Goal: Information Seeking & Learning: Learn about a topic

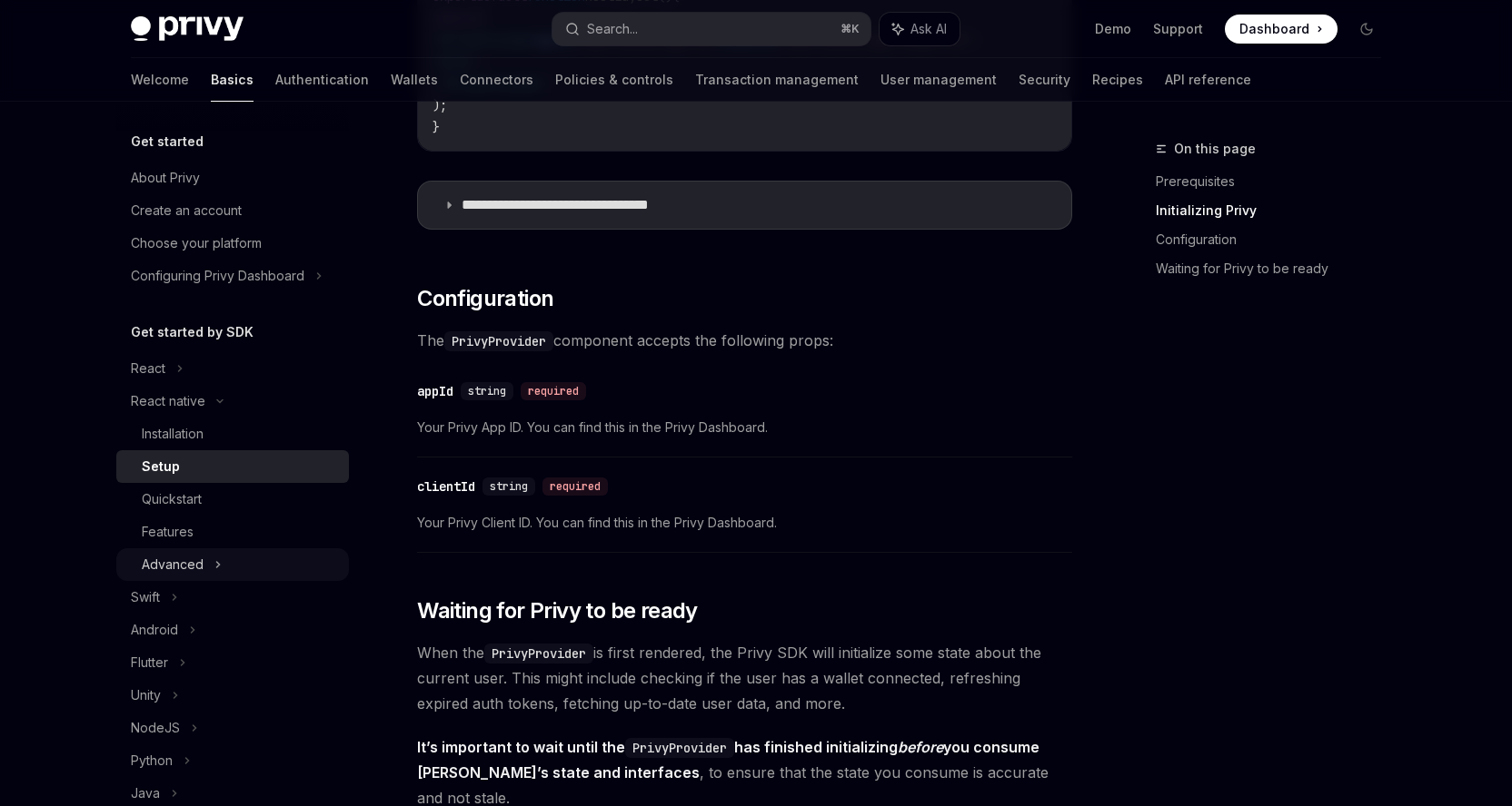
scroll to position [889, 0]
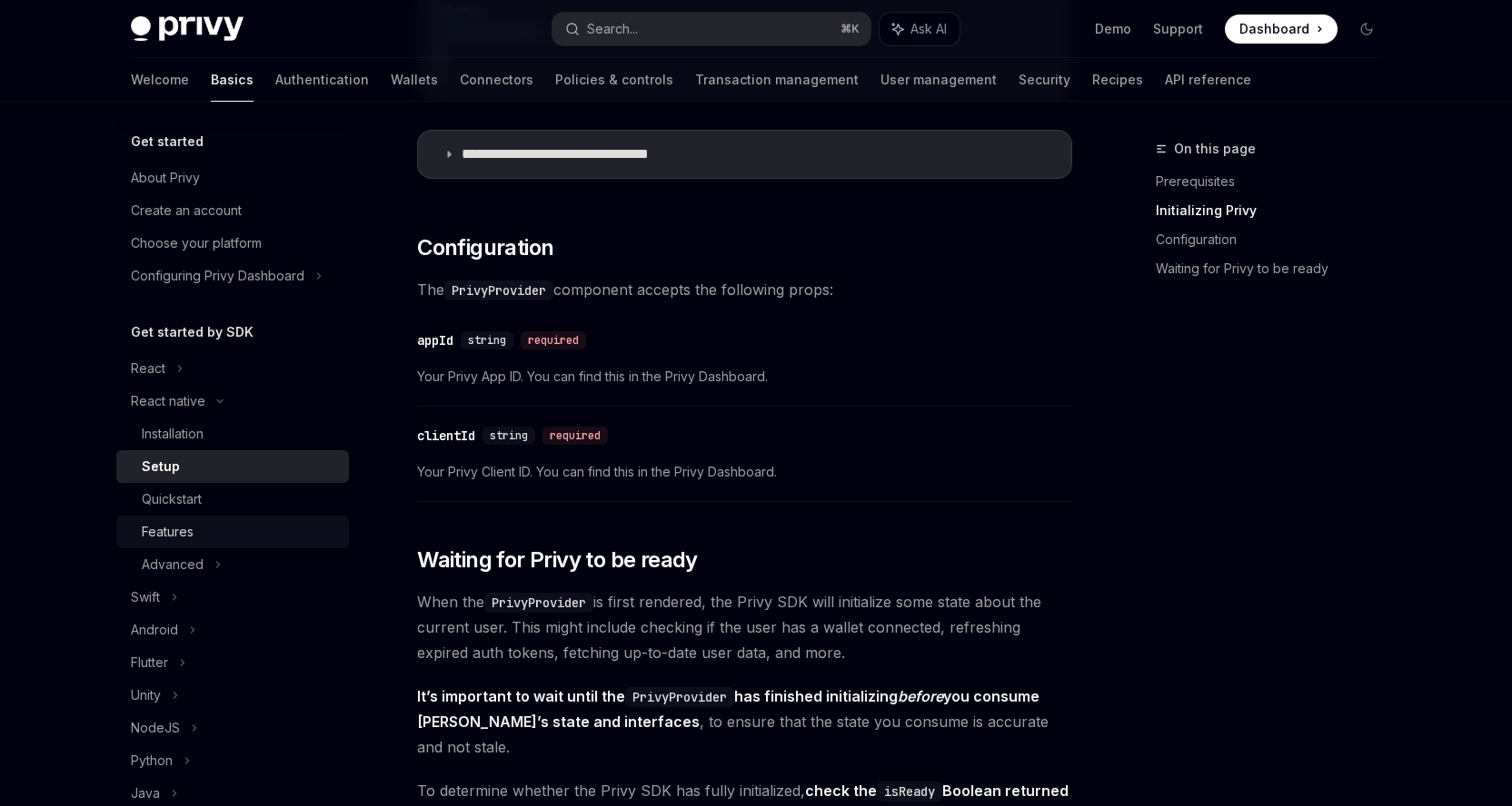
click at [194, 539] on div "Features" at bounding box center [167, 532] width 51 height 22
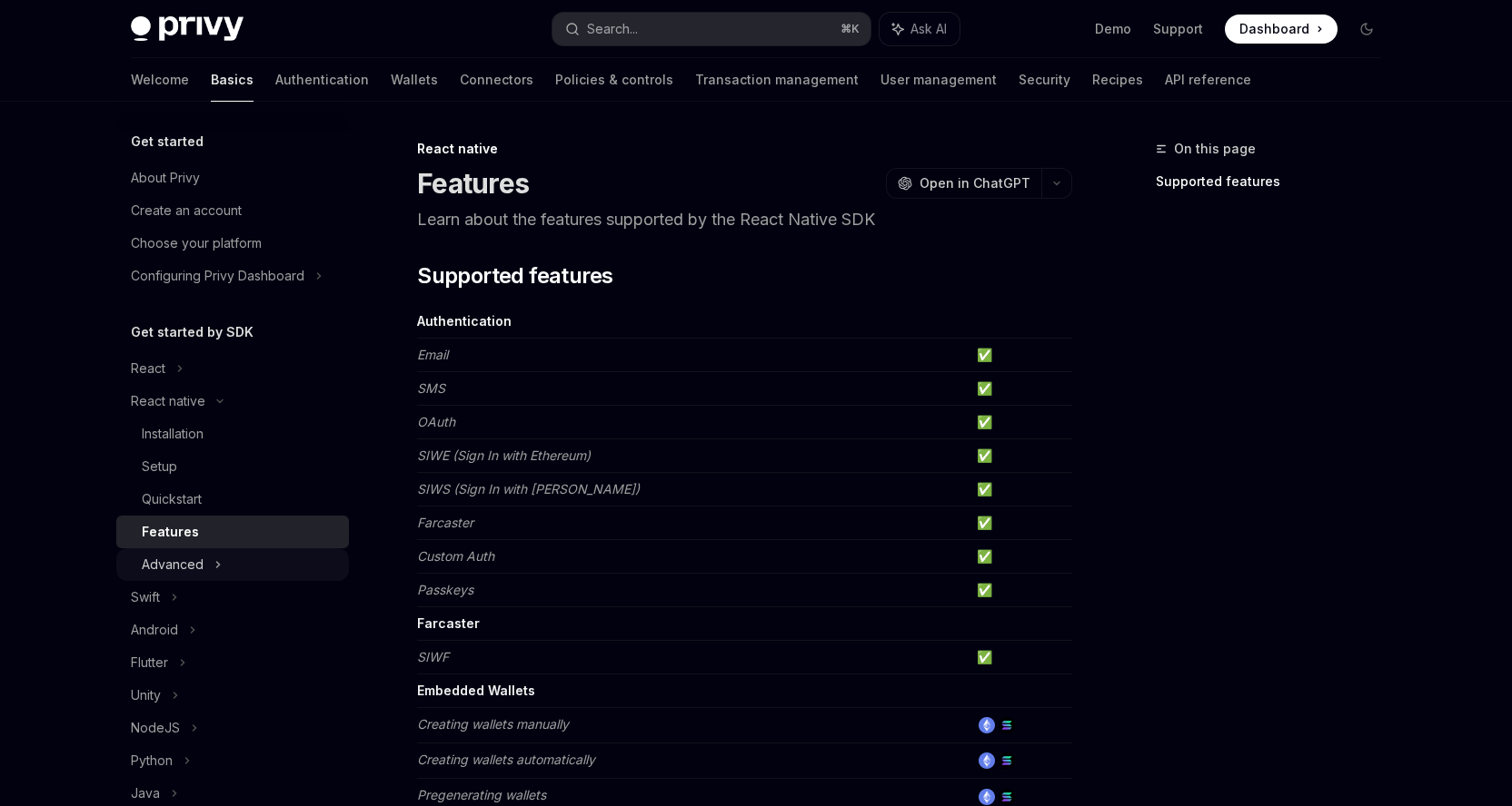
click at [190, 558] on div "Advanced" at bounding box center [172, 565] width 61 height 22
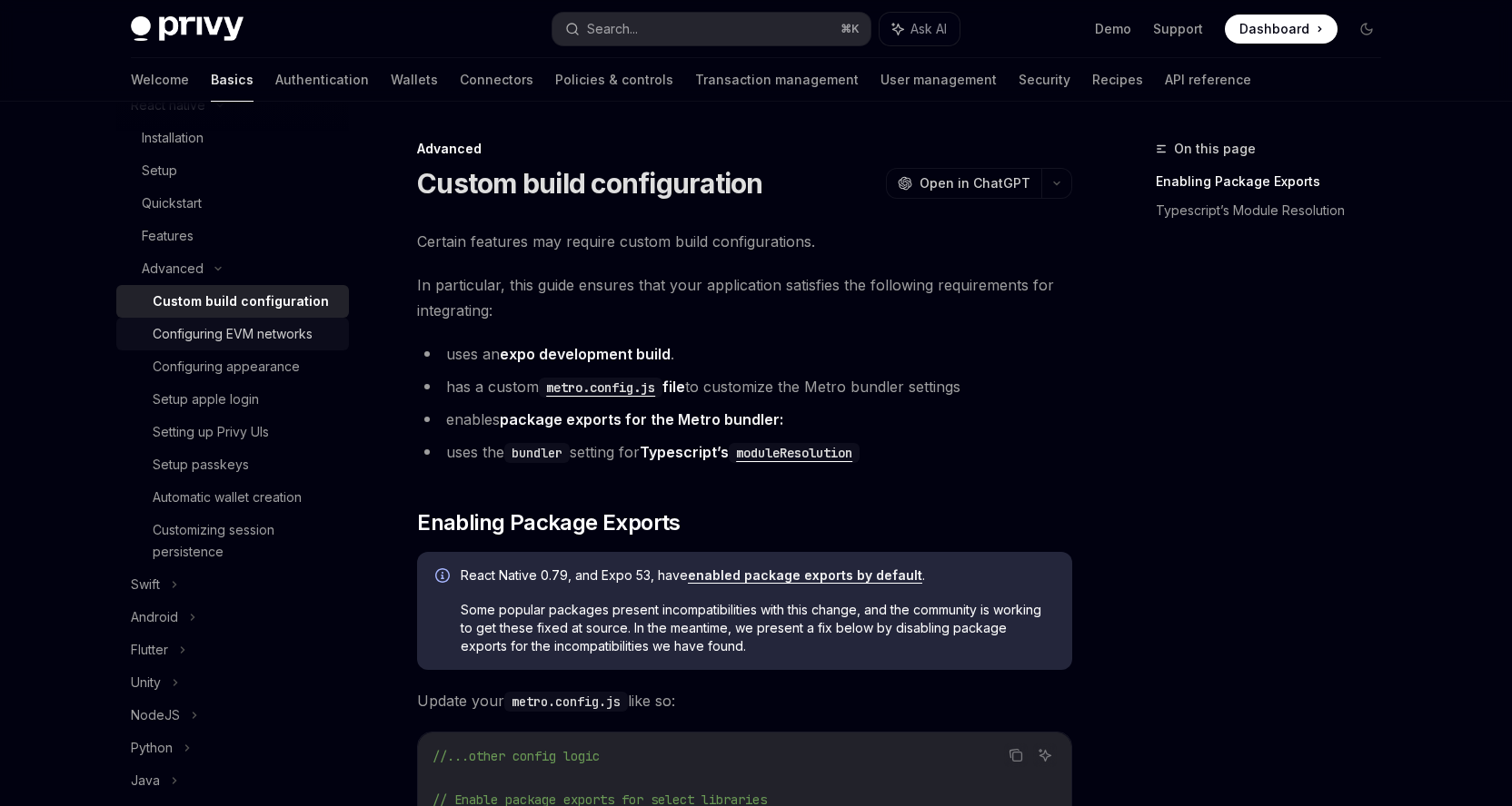
scroll to position [288, 0]
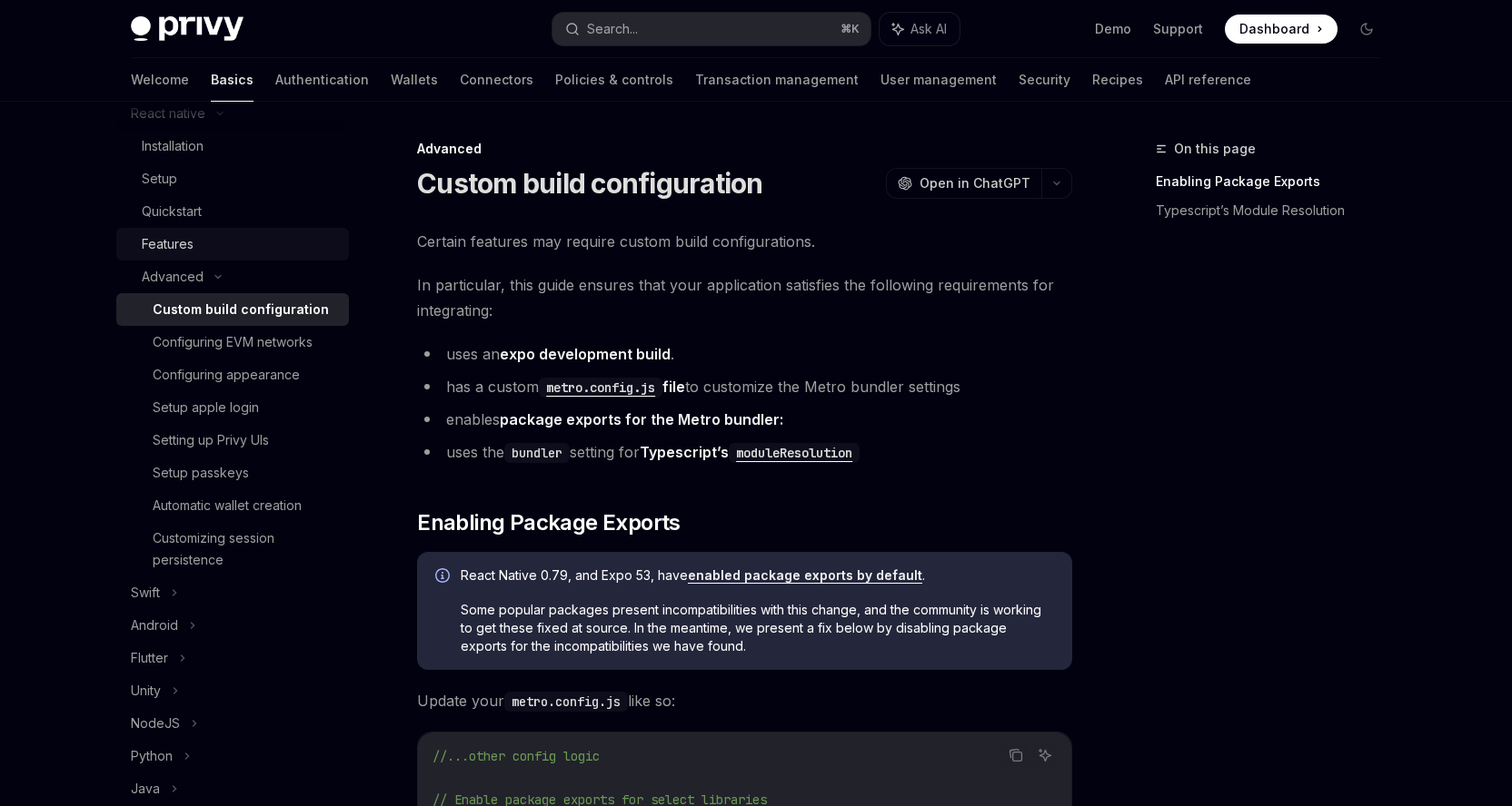
click at [188, 234] on div "Features" at bounding box center [167, 244] width 51 height 22
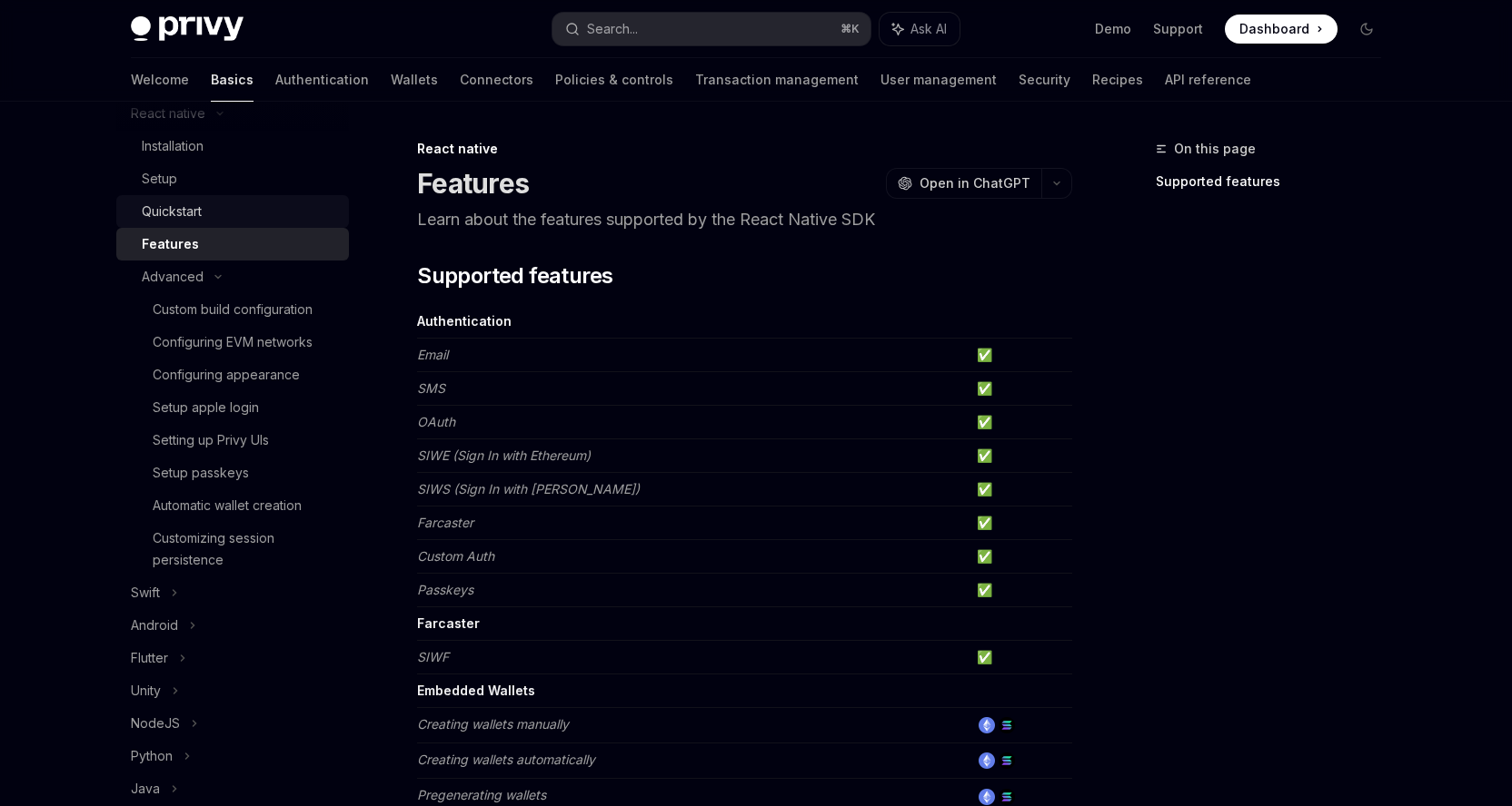
click at [206, 215] on div "Quickstart" at bounding box center [239, 212] width 196 height 22
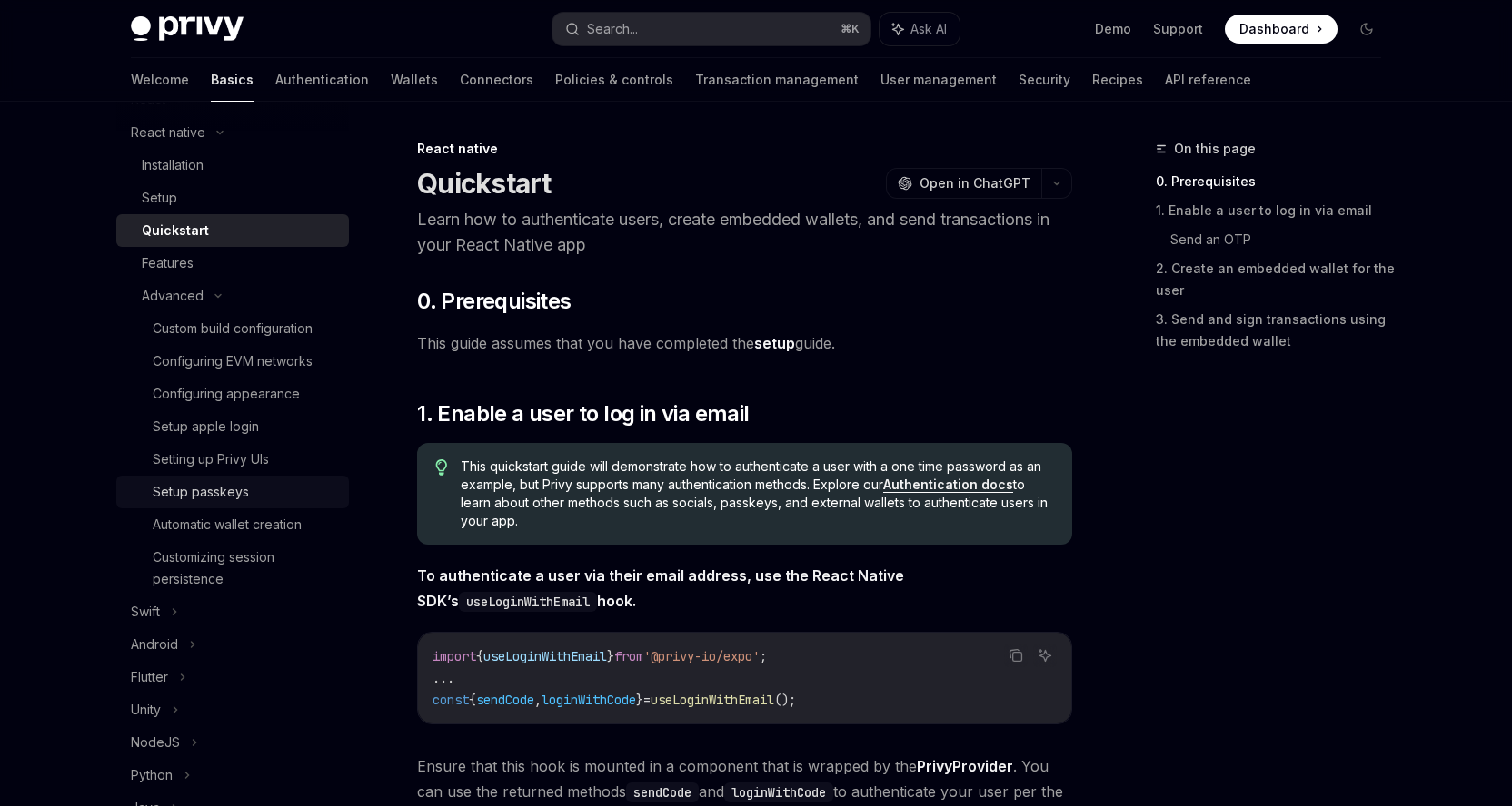
scroll to position [272, 0]
click at [199, 547] on div "Customizing session persistence" at bounding box center [244, 565] width 185 height 44
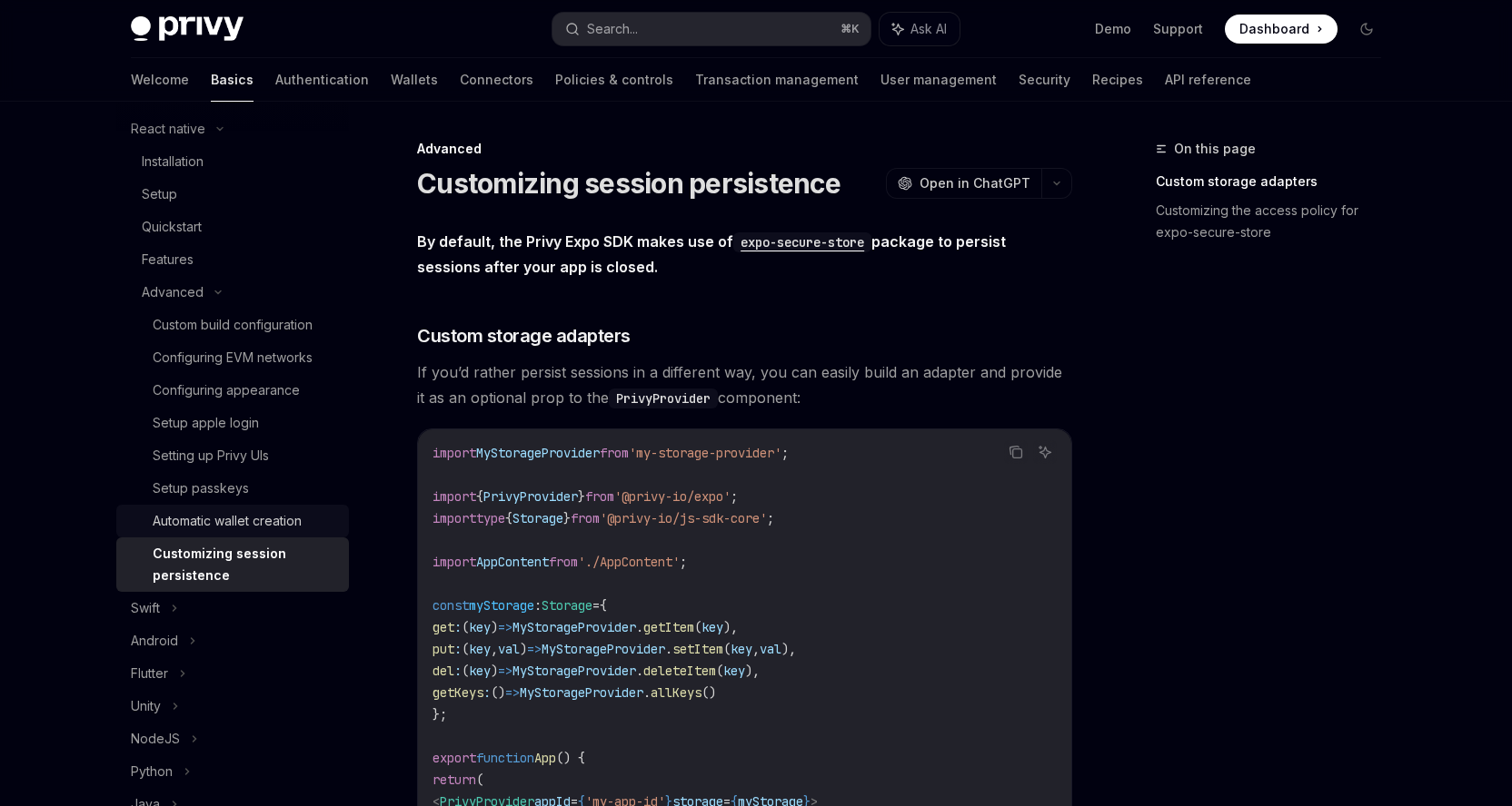
click at [232, 521] on div "Automatic wallet creation" at bounding box center [227, 521] width 149 height 22
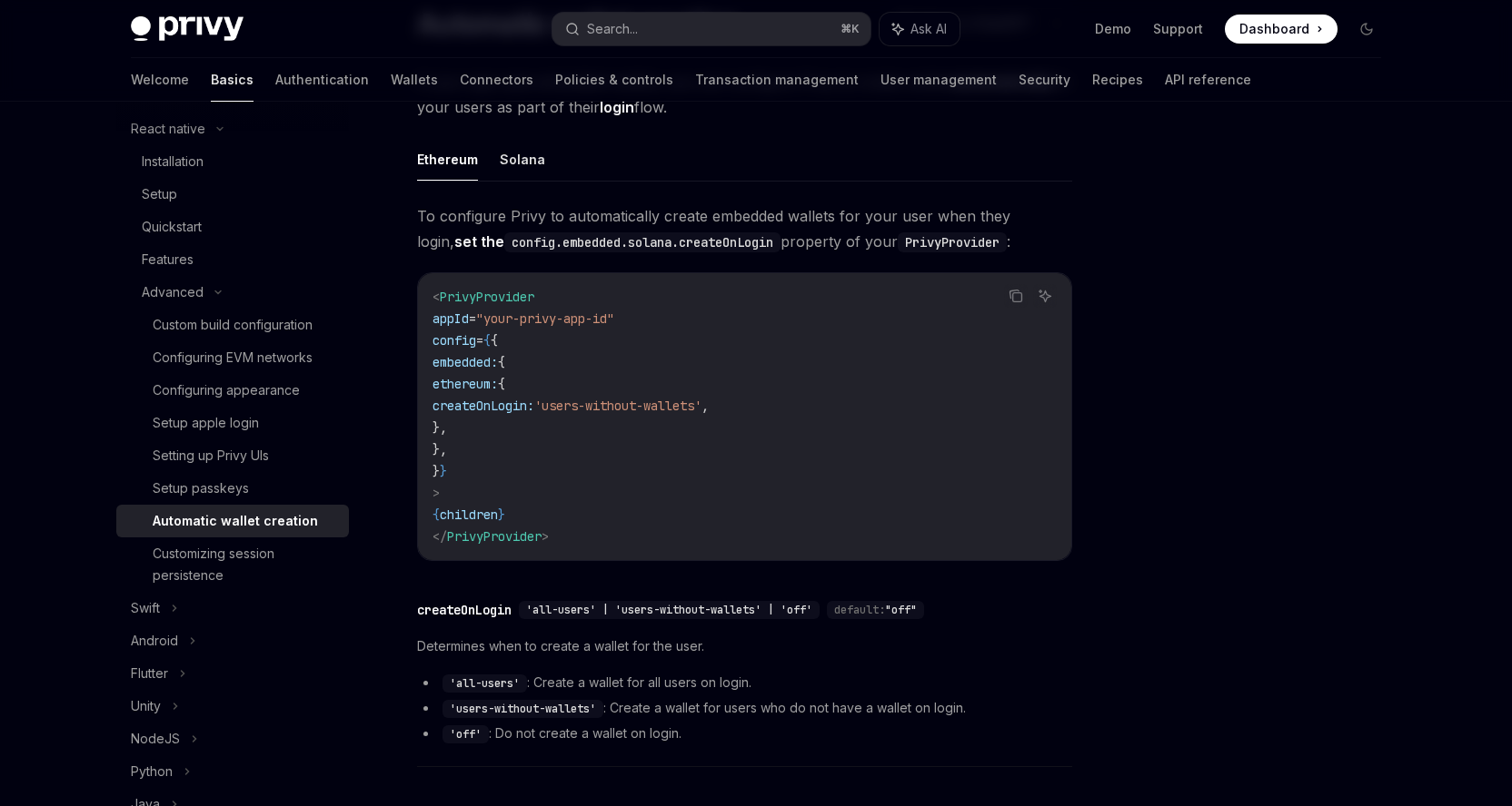
scroll to position [271, 0]
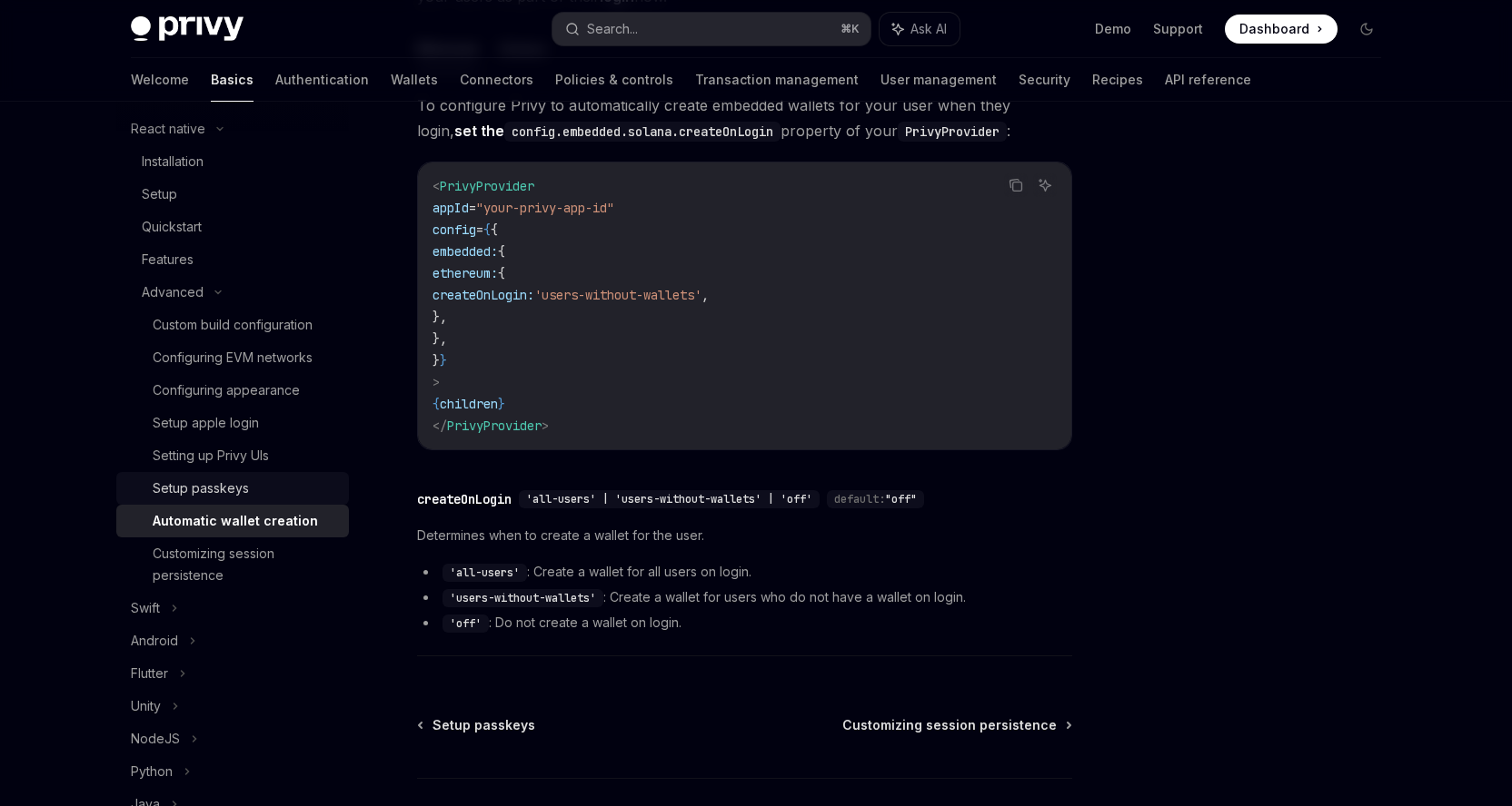
click at [219, 488] on div "Setup passkeys" at bounding box center [200, 489] width 96 height 22
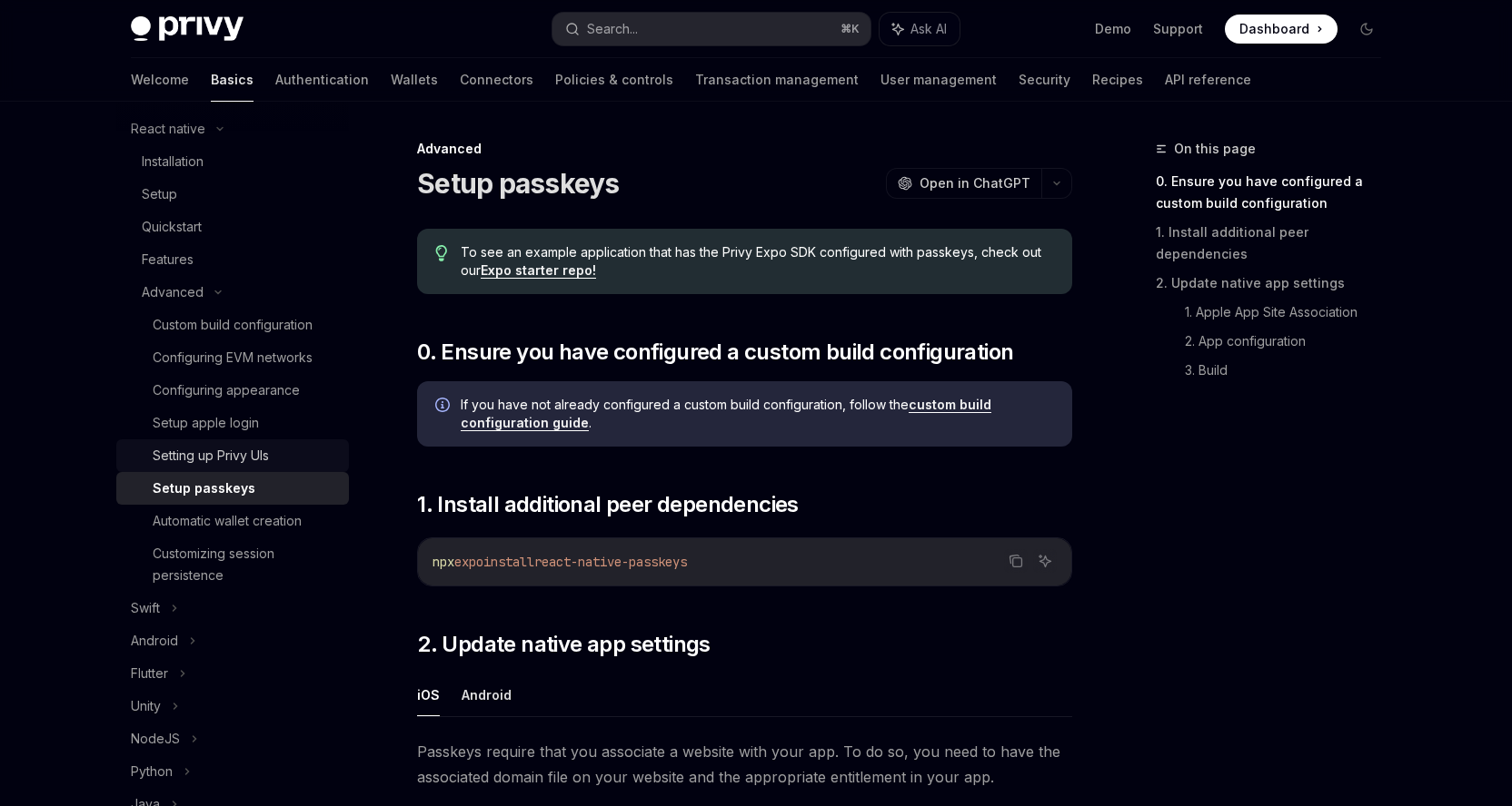
click at [228, 462] on div "Setting up Privy UIs" at bounding box center [211, 456] width 117 height 22
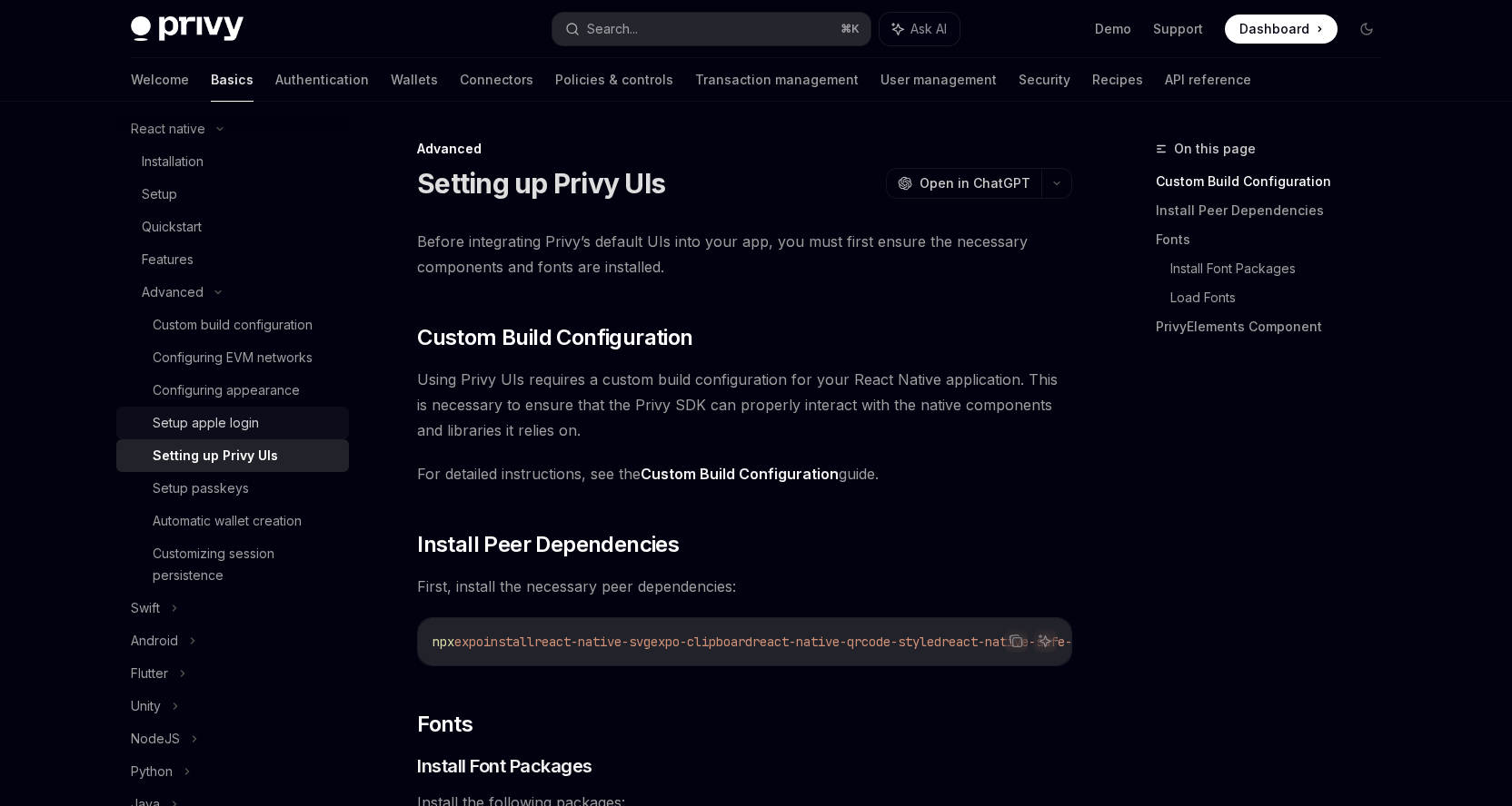
click at [236, 428] on div "Setup apple login" at bounding box center [205, 423] width 106 height 22
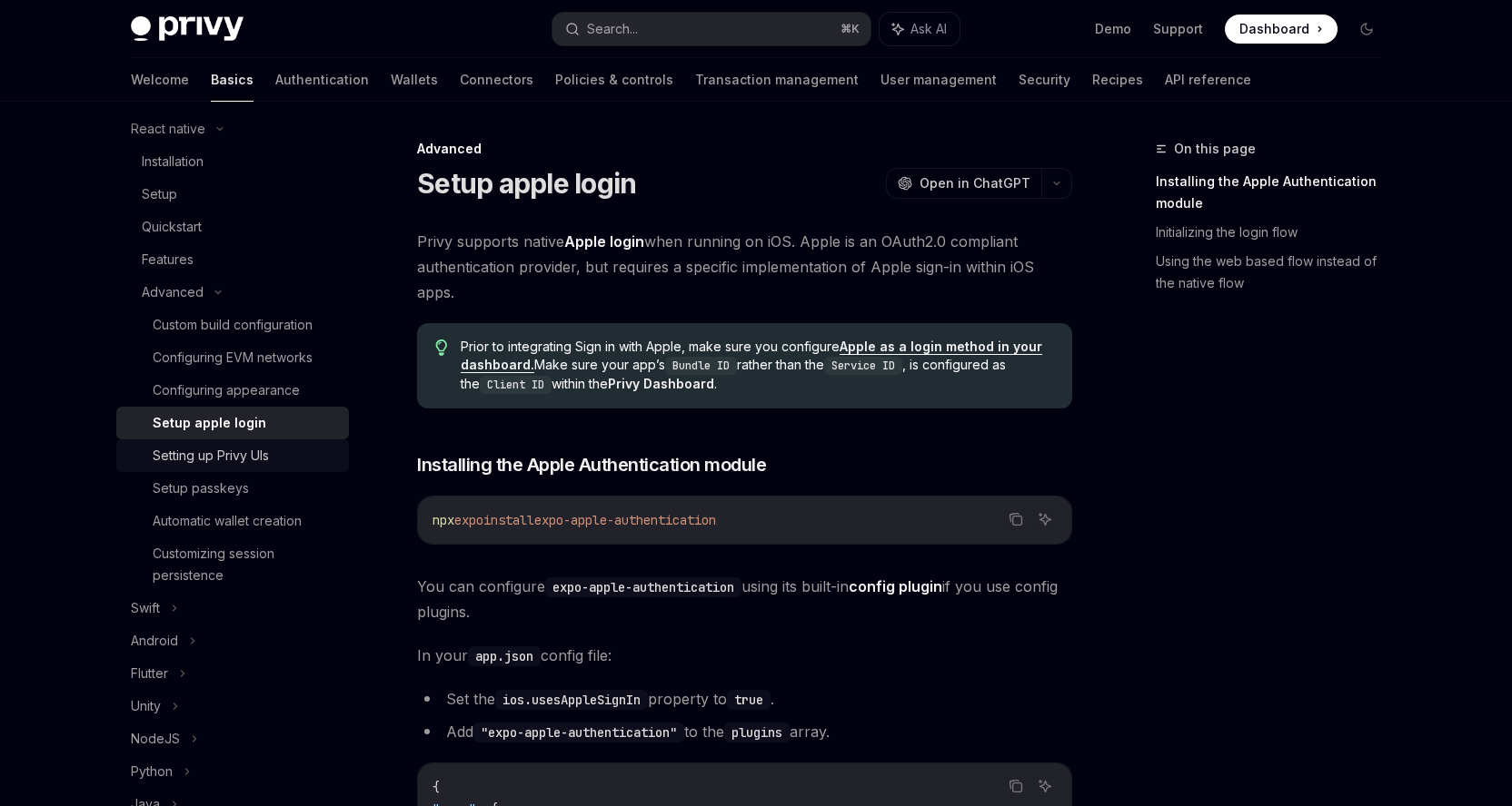
click at [230, 441] on link "Setting up Privy UIs" at bounding box center [233, 455] width 233 height 33
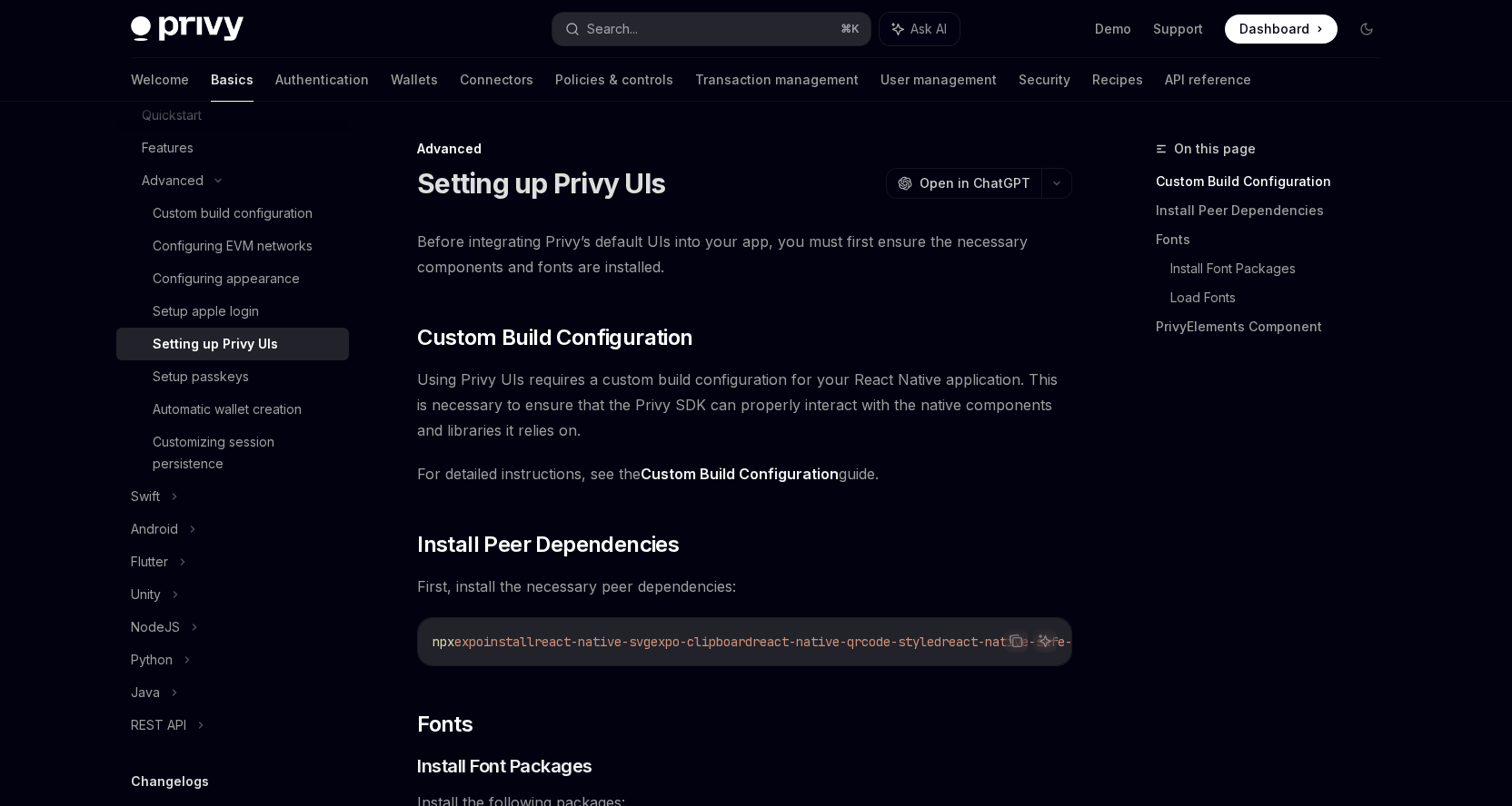
scroll to position [147, 0]
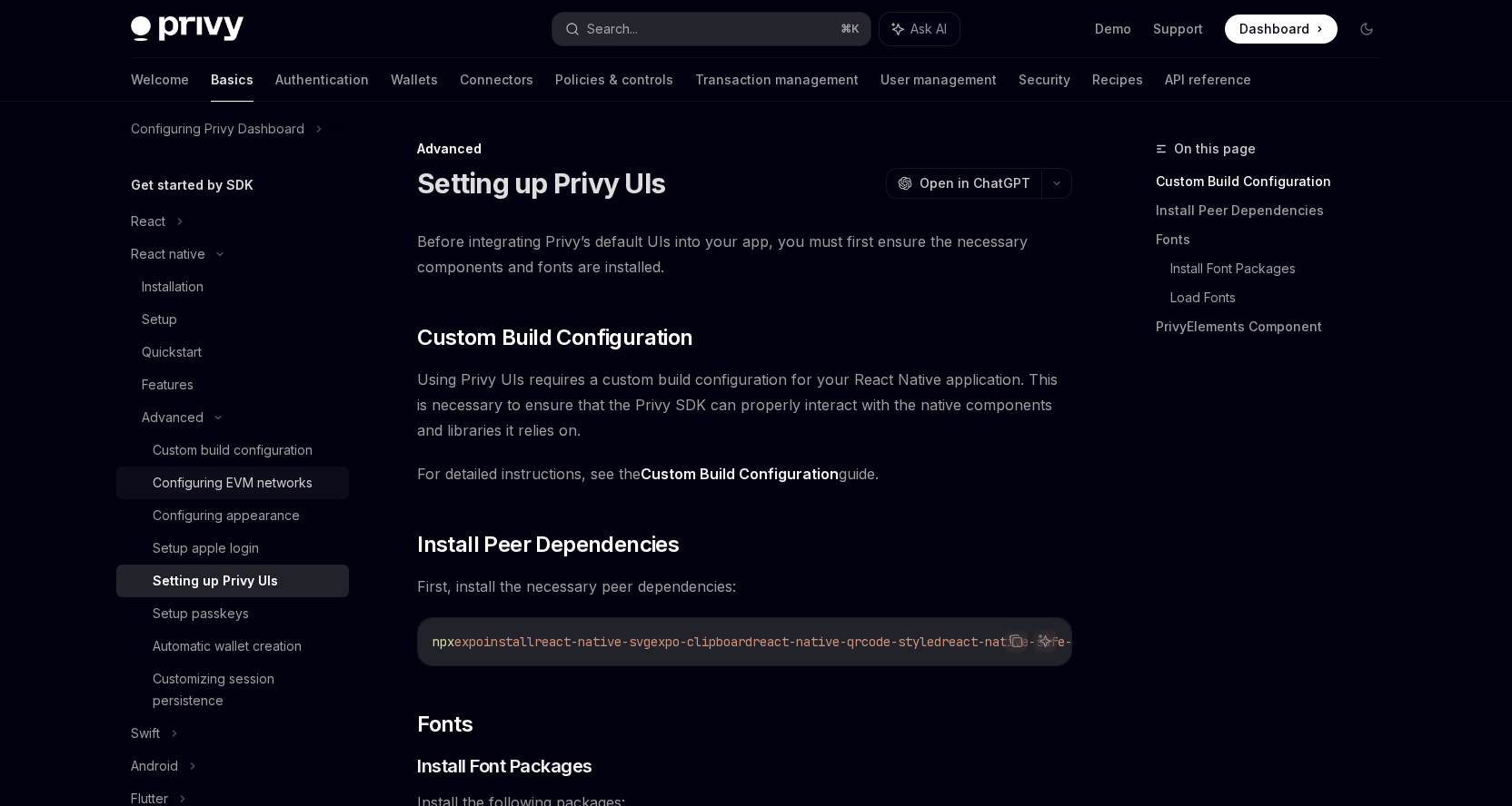
click at [214, 479] on div "Configuring EVM networks" at bounding box center [233, 483] width 160 height 22
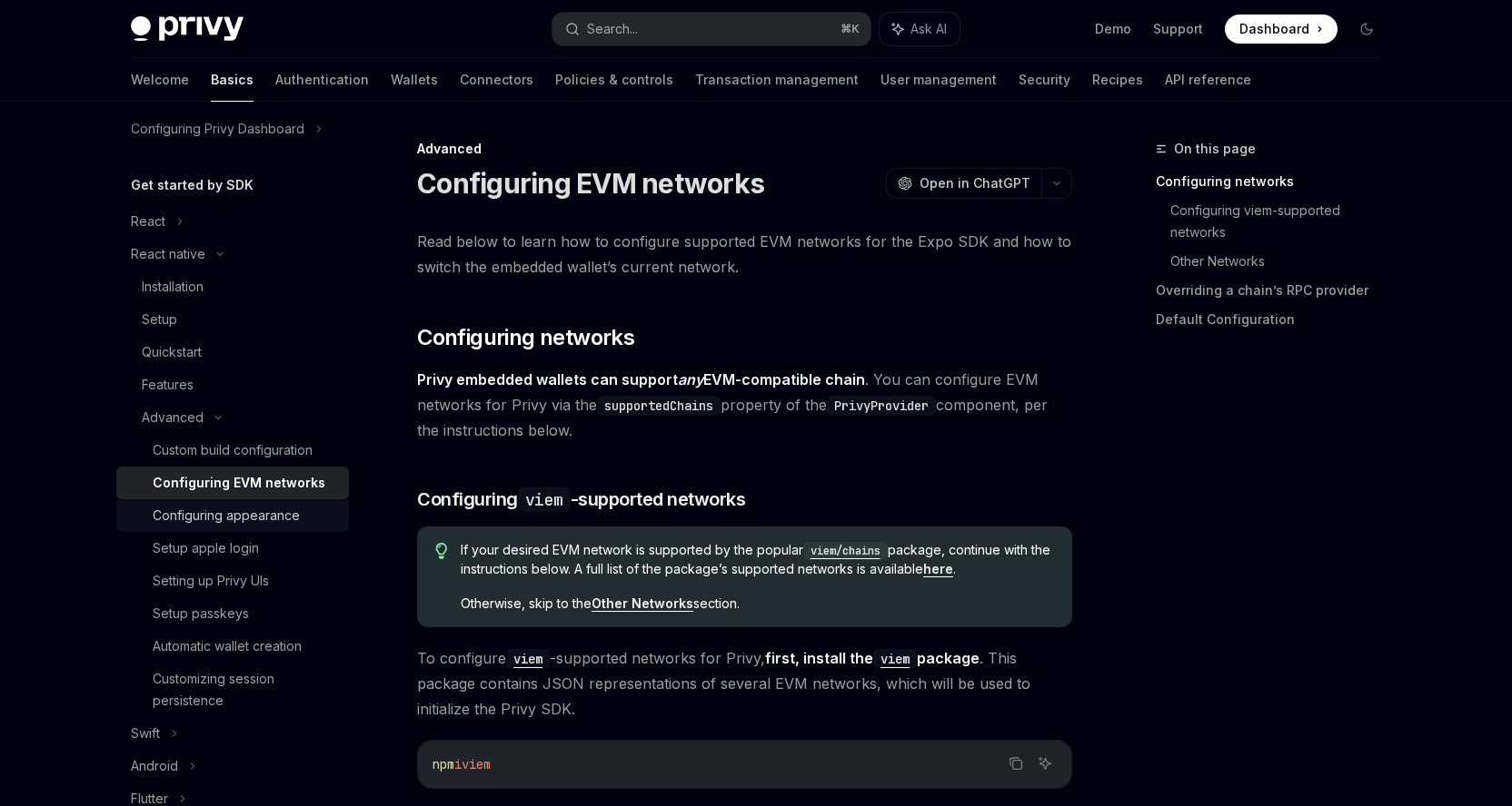
click at [205, 511] on div "Configuring appearance" at bounding box center [226, 516] width 147 height 22
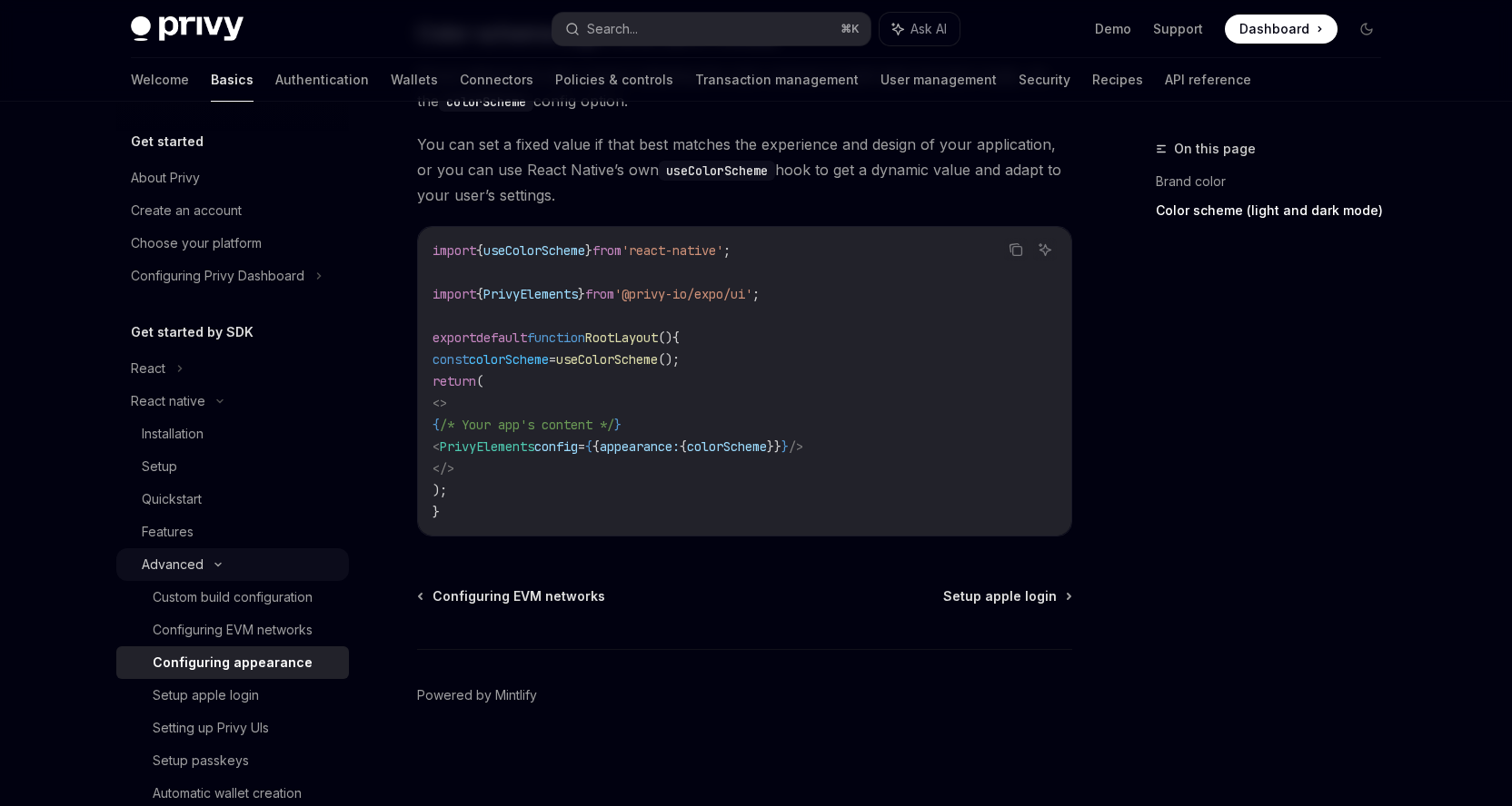
scroll to position [4, 0]
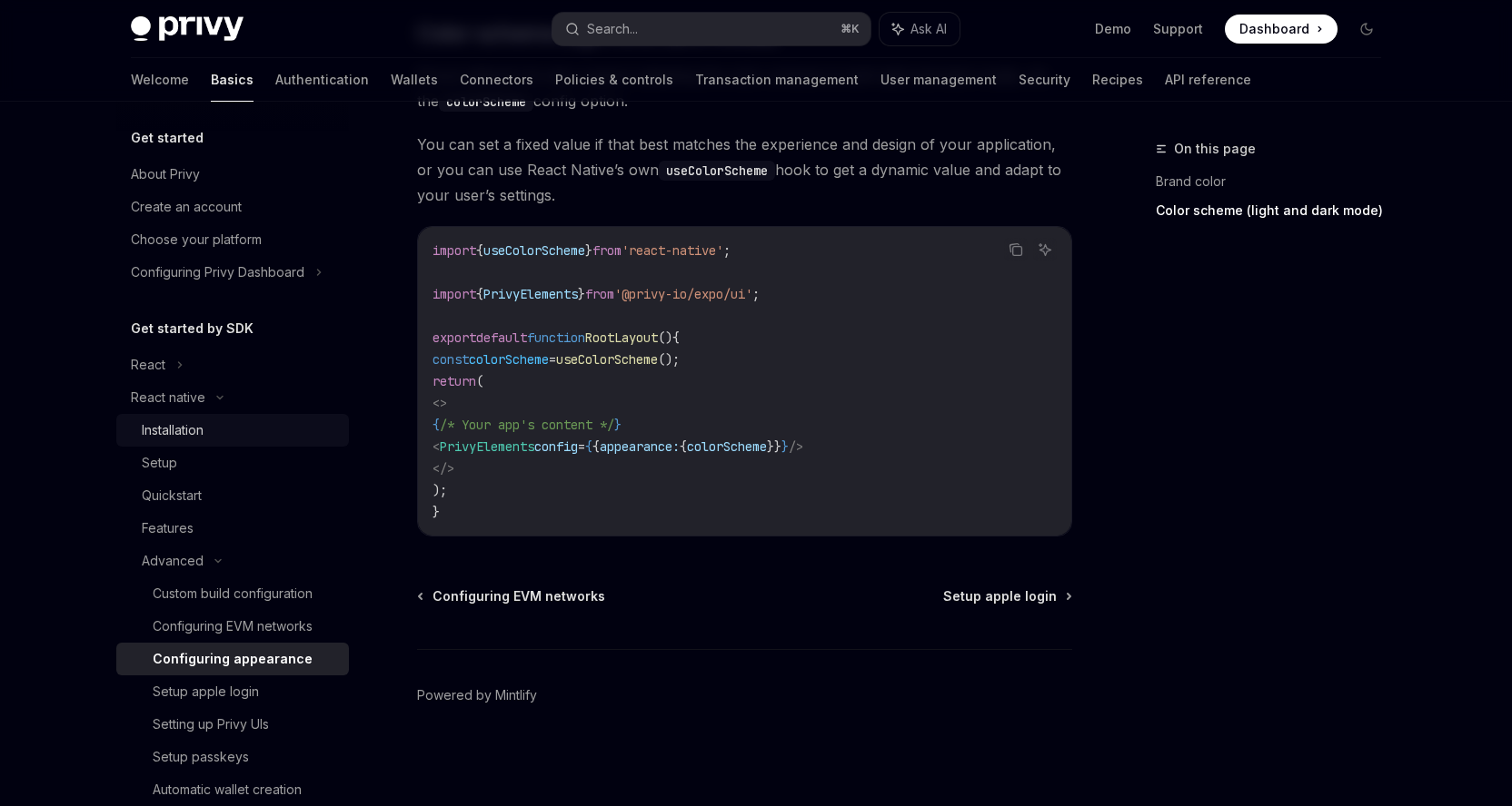
click at [214, 433] on div "Installation" at bounding box center [239, 430] width 196 height 22
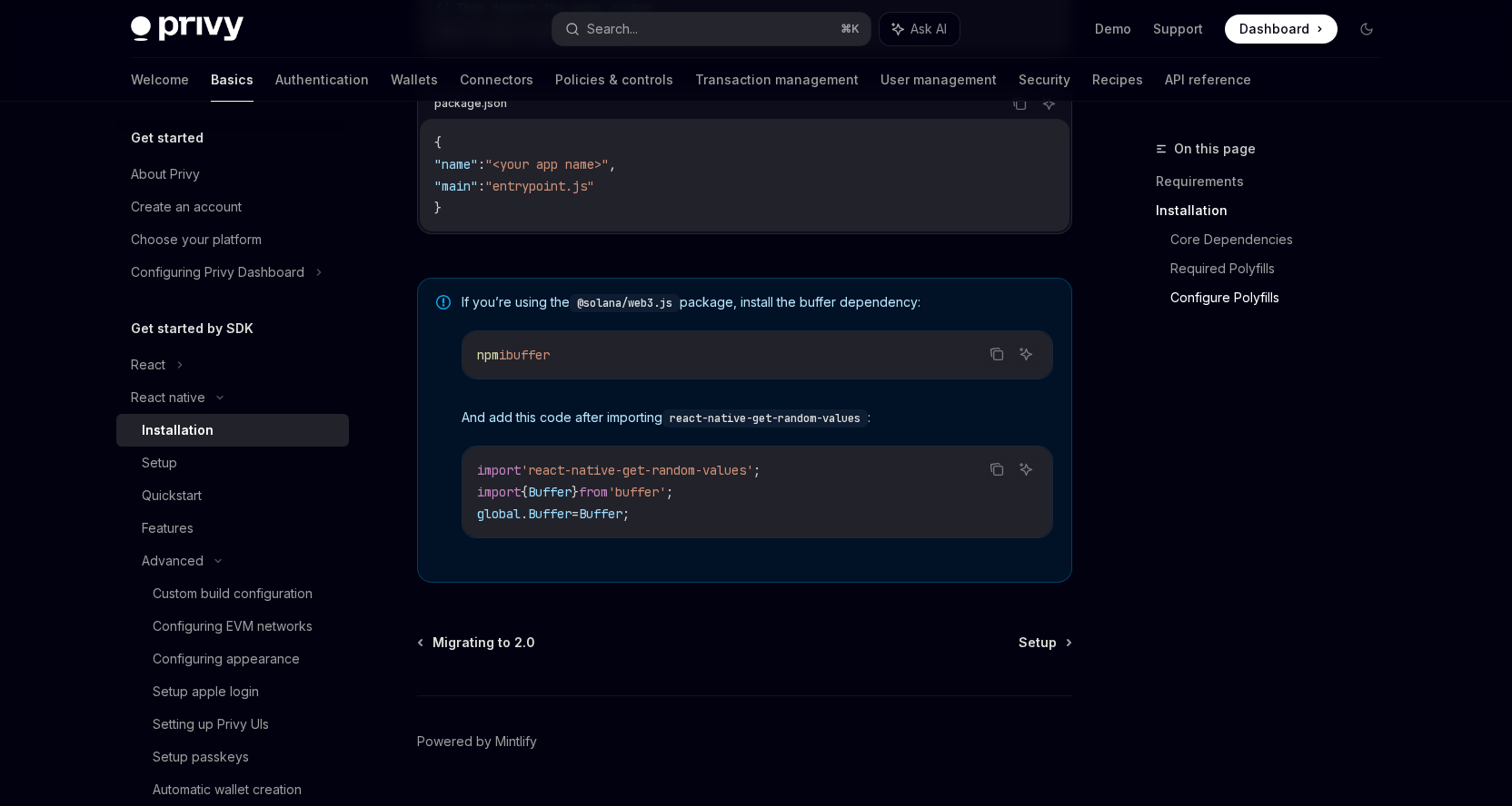
scroll to position [1263, 0]
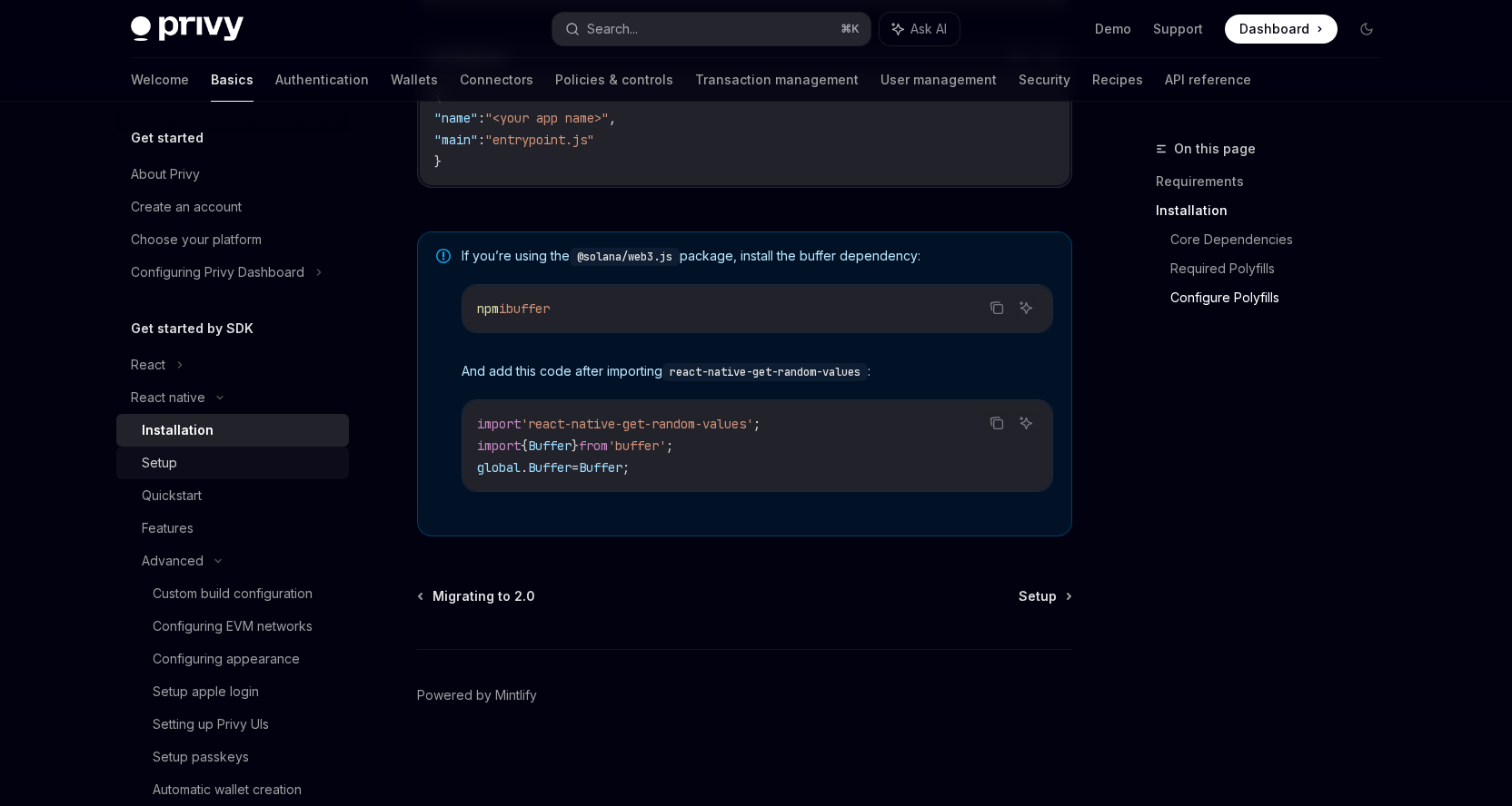
click at [150, 463] on div "Setup" at bounding box center [159, 463] width 36 height 22
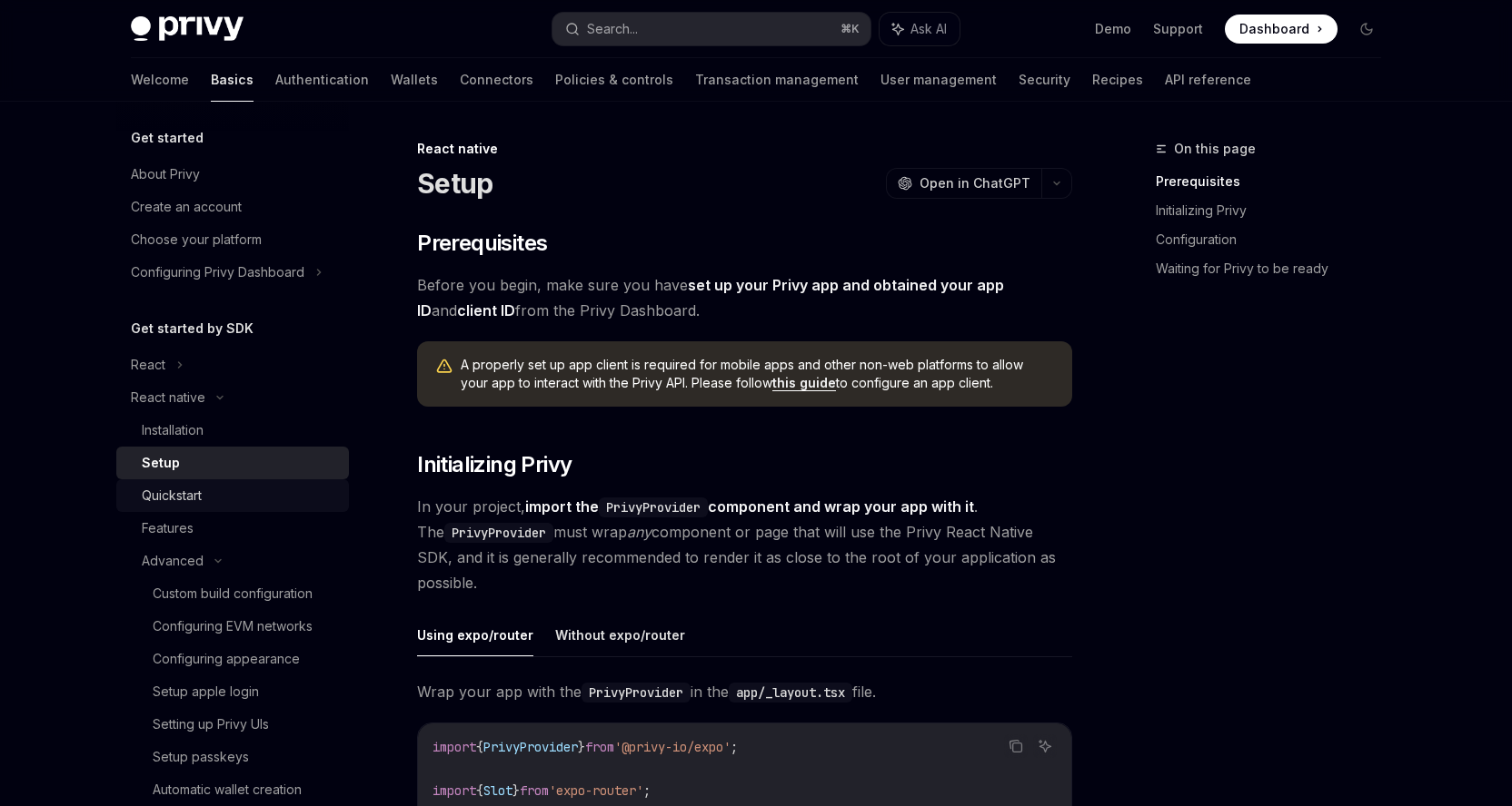
click at [156, 492] on div "Quickstart" at bounding box center [171, 495] width 60 height 22
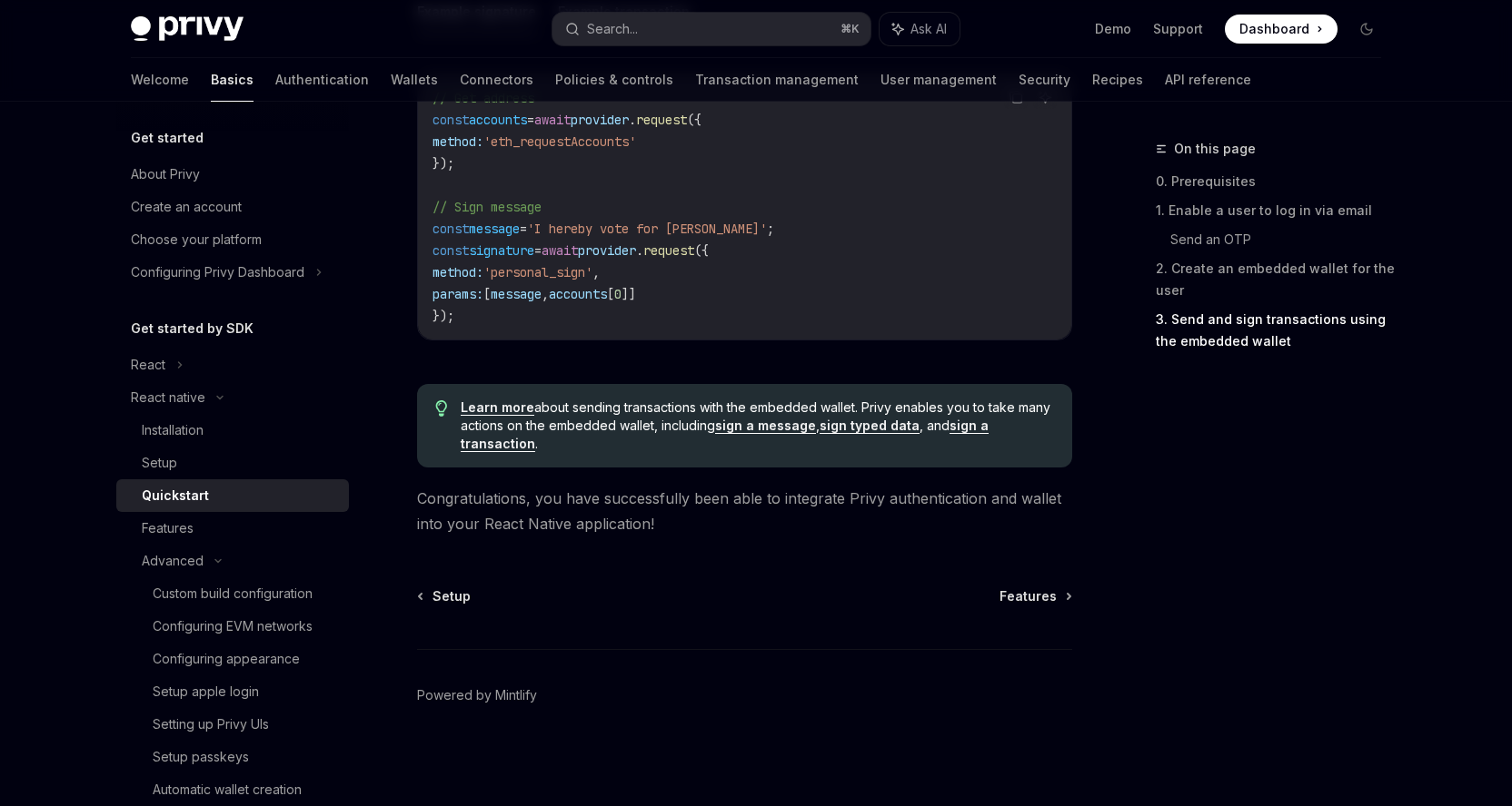
scroll to position [2737, 0]
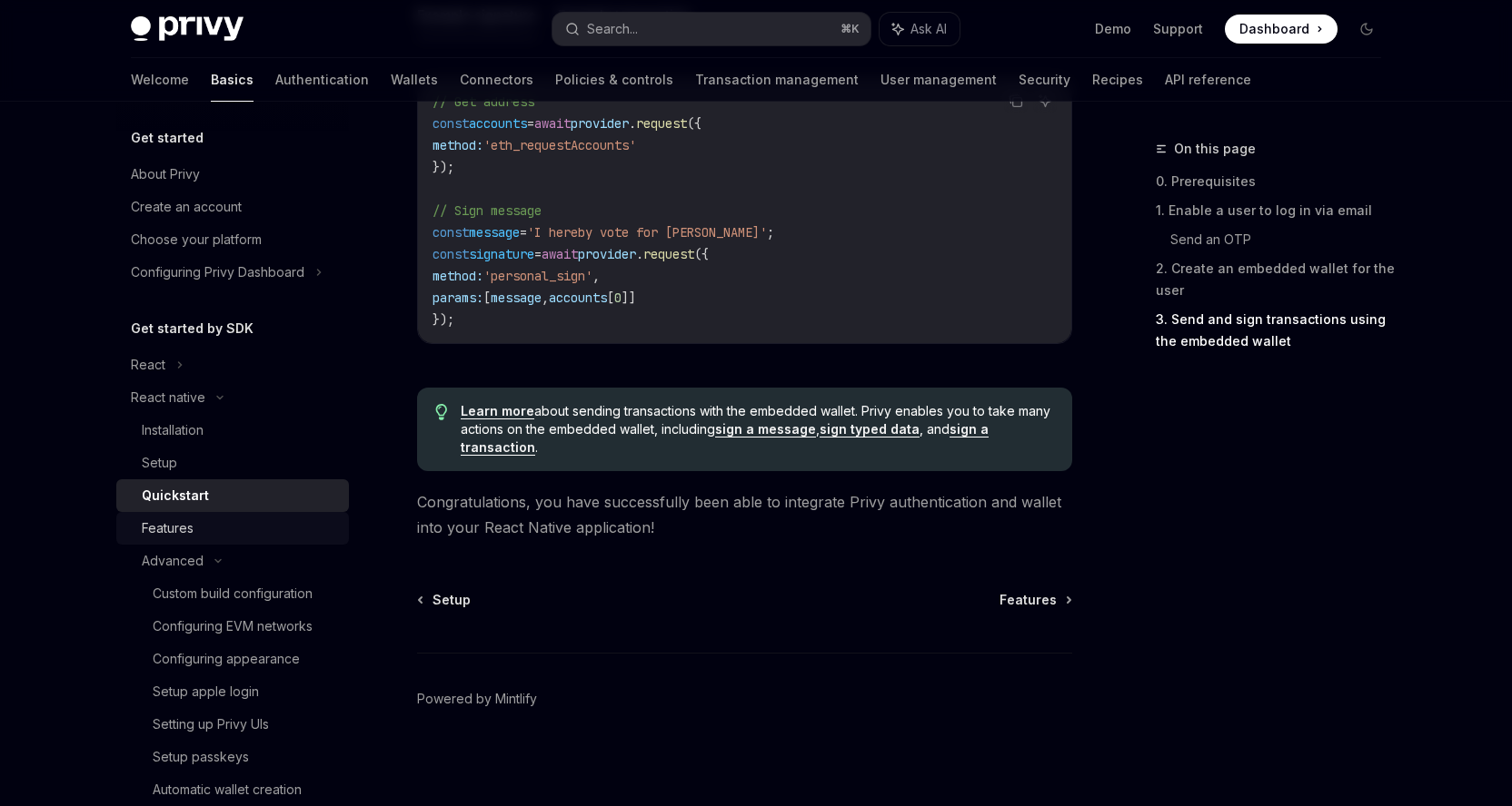
click at [197, 527] on div "Features" at bounding box center [239, 528] width 196 height 22
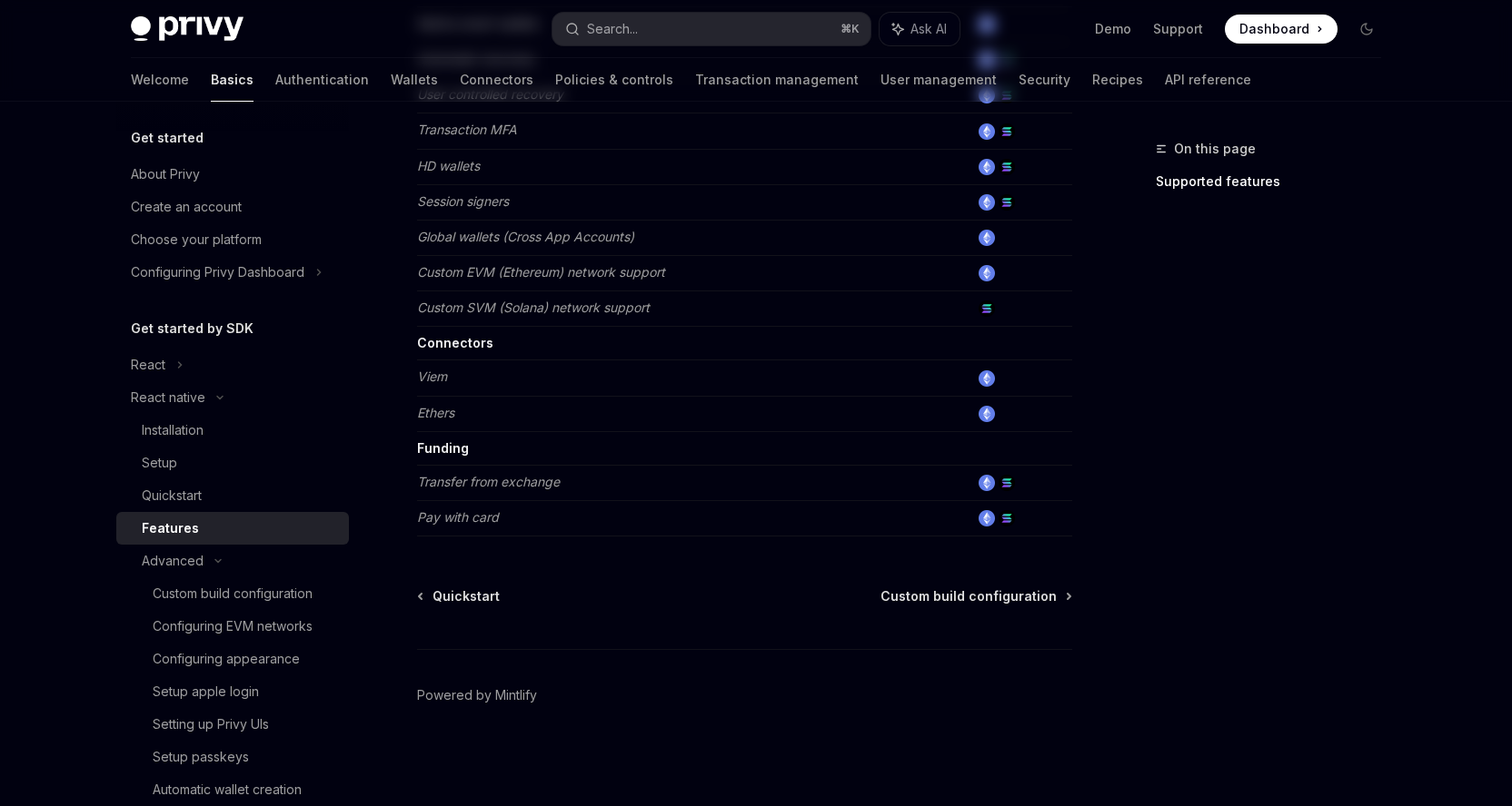
type textarea "*"
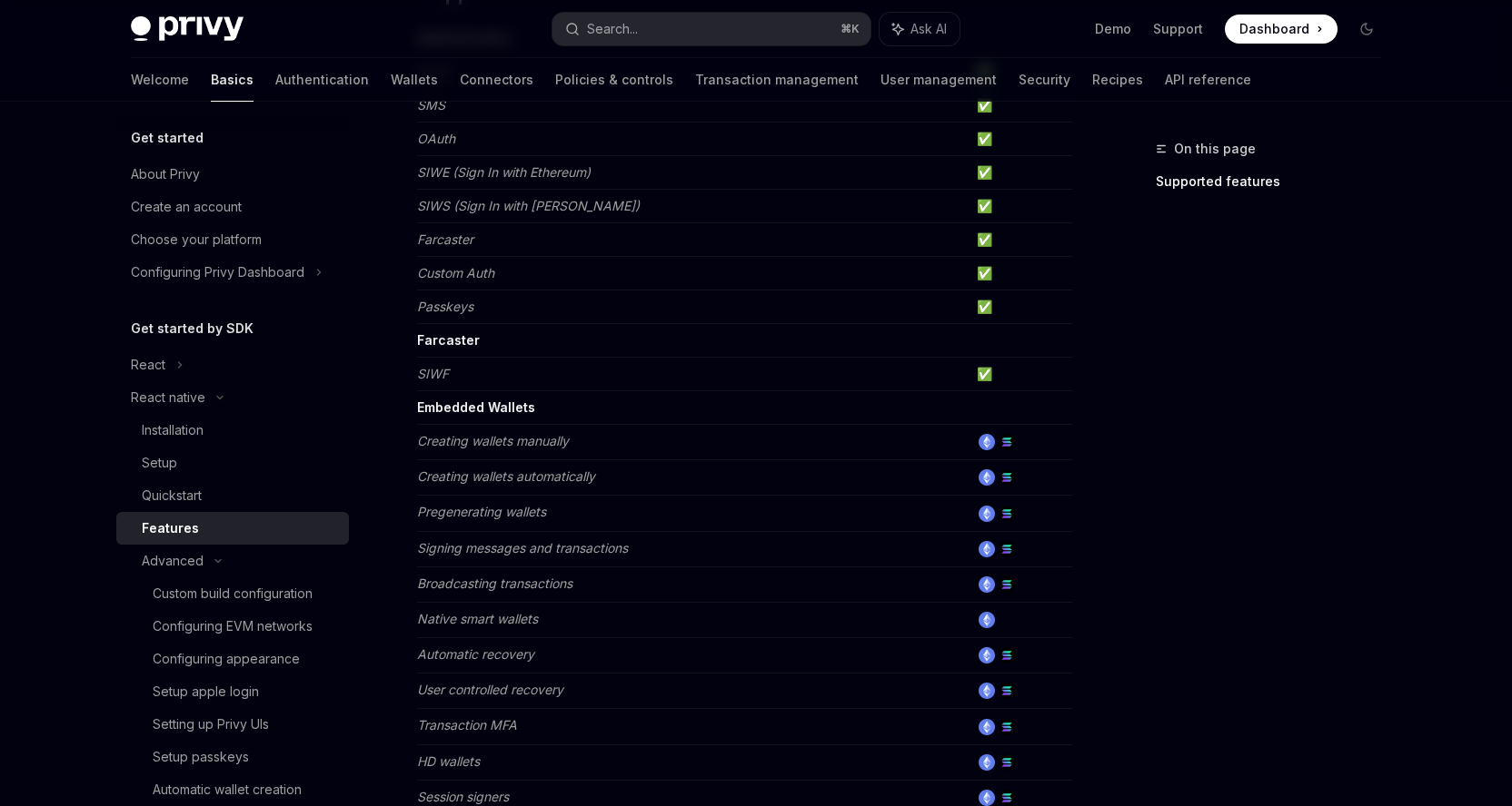
scroll to position [840, 0]
